Goal: Find contact information: Obtain details needed to contact an individual or organization

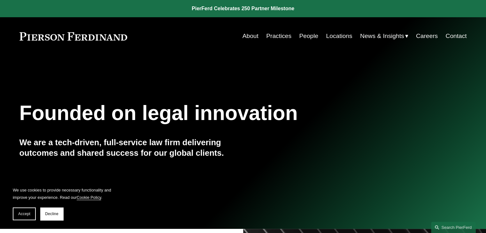
click at [299, 35] on link "People" at bounding box center [308, 36] width 19 height 12
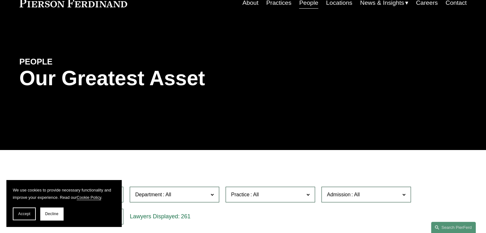
scroll to position [128, 0]
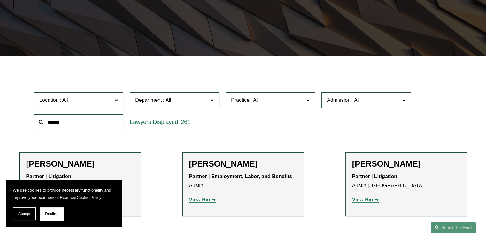
click at [79, 126] on input "text" at bounding box center [78, 122] width 89 height 16
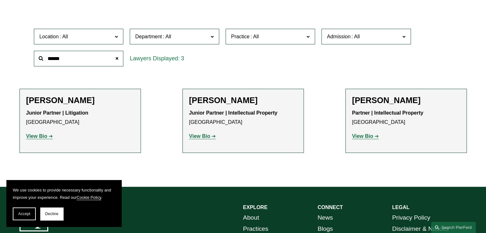
scroll to position [192, 0]
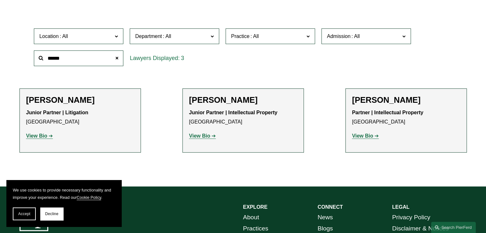
type input "******"
click at [395, 95] on li "Daniel Rose Partner | Intellectual Property Boston View Bio Location: Boston; D…" at bounding box center [405, 120] width 121 height 64
drag, startPoint x: 387, startPoint y: 107, endPoint x: 367, endPoint y: 131, distance: 30.6
click at [384, 110] on div "Daniel Rose Partner | Intellectual Property Boston View Bio Location: Boston; D…" at bounding box center [406, 120] width 108 height 51
click at [365, 134] on strong "View Bio" at bounding box center [362, 135] width 21 height 5
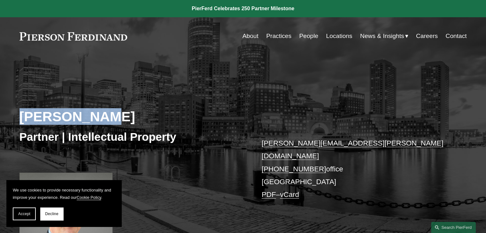
drag, startPoint x: 6, startPoint y: 110, endPoint x: 125, endPoint y: 110, distance: 118.8
click at [125, 110] on div "[PERSON_NAME] Partner | Intellectual Property [PERSON_NAME][EMAIL_ADDRESS][PERS…" at bounding box center [243, 164] width 486 height 189
copy h2 "[PERSON_NAME]"
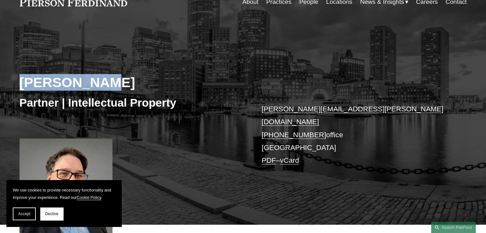
scroll to position [32, 0]
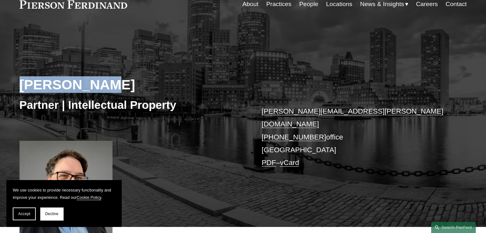
drag, startPoint x: 315, startPoint y: 126, endPoint x: 272, endPoint y: 128, distance: 43.5
click at [272, 128] on p "[PERSON_NAME][EMAIL_ADDRESS][PERSON_NAME][DOMAIN_NAME] [PHONE_NUMBER] office [G…" at bounding box center [354, 137] width 186 height 64
copy link "617.807.2047"
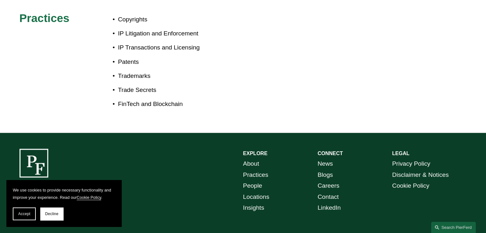
scroll to position [420, 0]
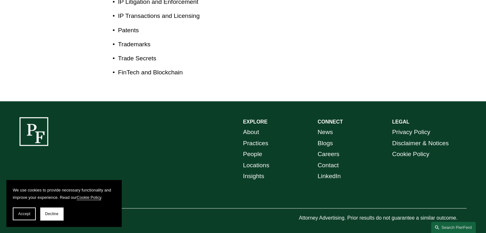
drag, startPoint x: 27, startPoint y: 215, endPoint x: 73, endPoint y: 208, distance: 46.5
click at [73, 208] on div "Accept Decline" at bounding box center [64, 214] width 102 height 13
click at [62, 213] on button "Decline" at bounding box center [51, 214] width 23 height 13
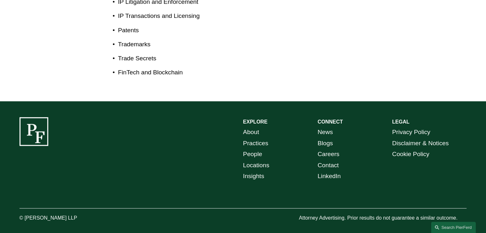
drag, startPoint x: 87, startPoint y: 209, endPoint x: 25, endPoint y: 208, distance: 62.6
click at [25, 214] on p "© [PERSON_NAME] LLP" at bounding box center [65, 218] width 93 height 9
copy p "[PERSON_NAME] LLP"
